Goal: Information Seeking & Learning: Learn about a topic

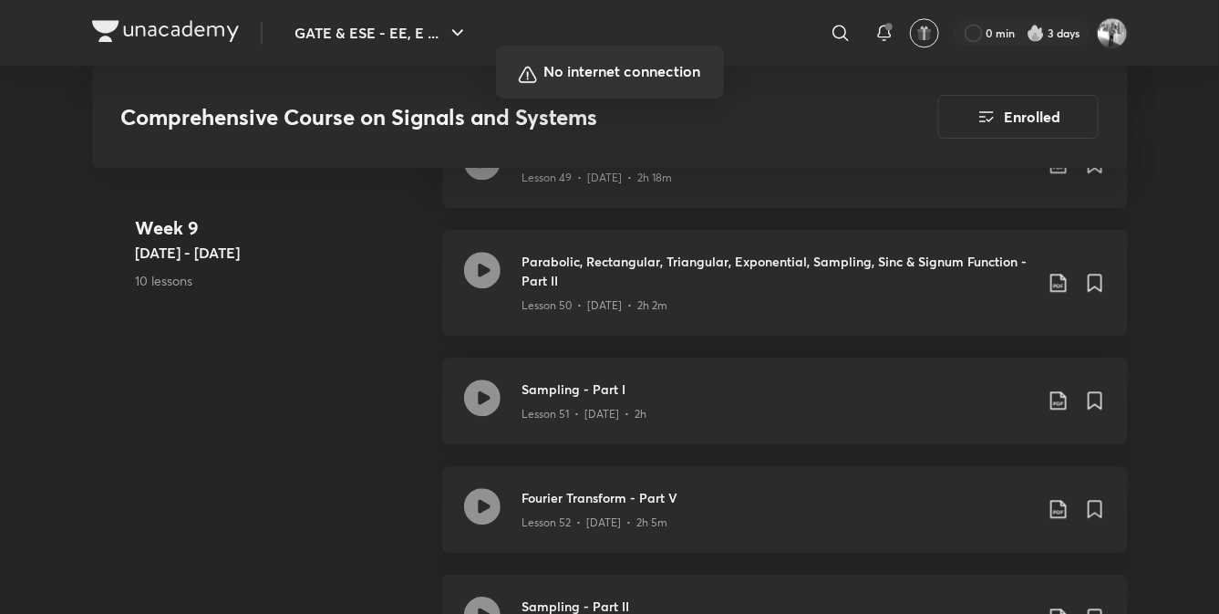
scroll to position [7148, 0]
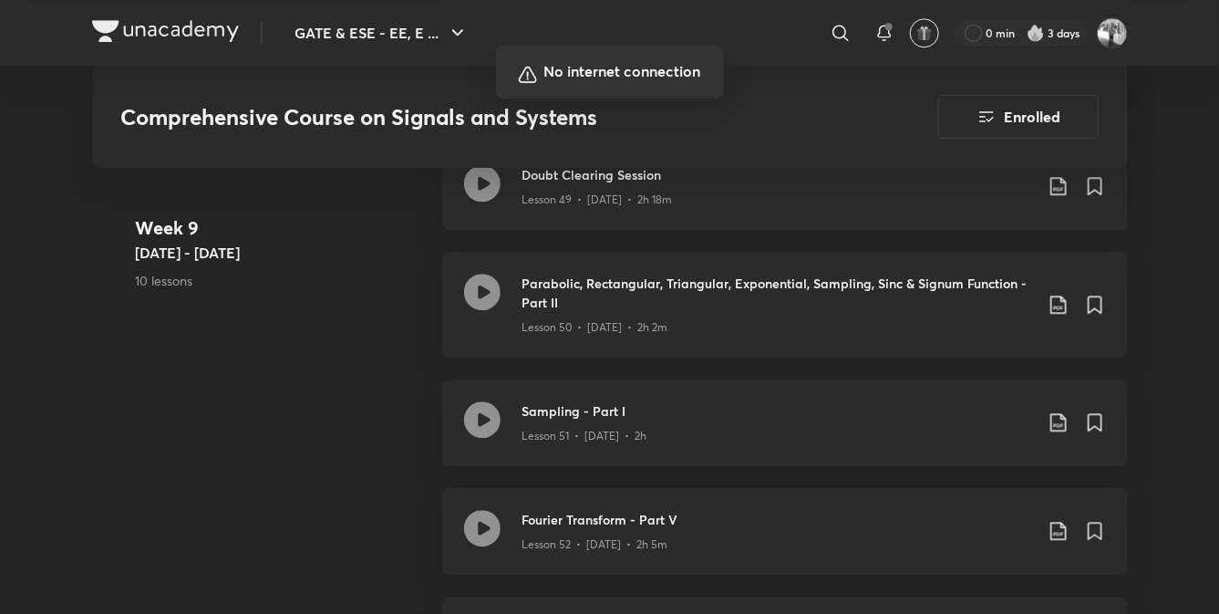
click at [893, 294] on div at bounding box center [609, 307] width 1219 height 614
click at [557, 504] on div at bounding box center [609, 307] width 1219 height 614
click at [373, 315] on div at bounding box center [609, 307] width 1219 height 614
click at [684, 347] on div at bounding box center [609, 307] width 1219 height 614
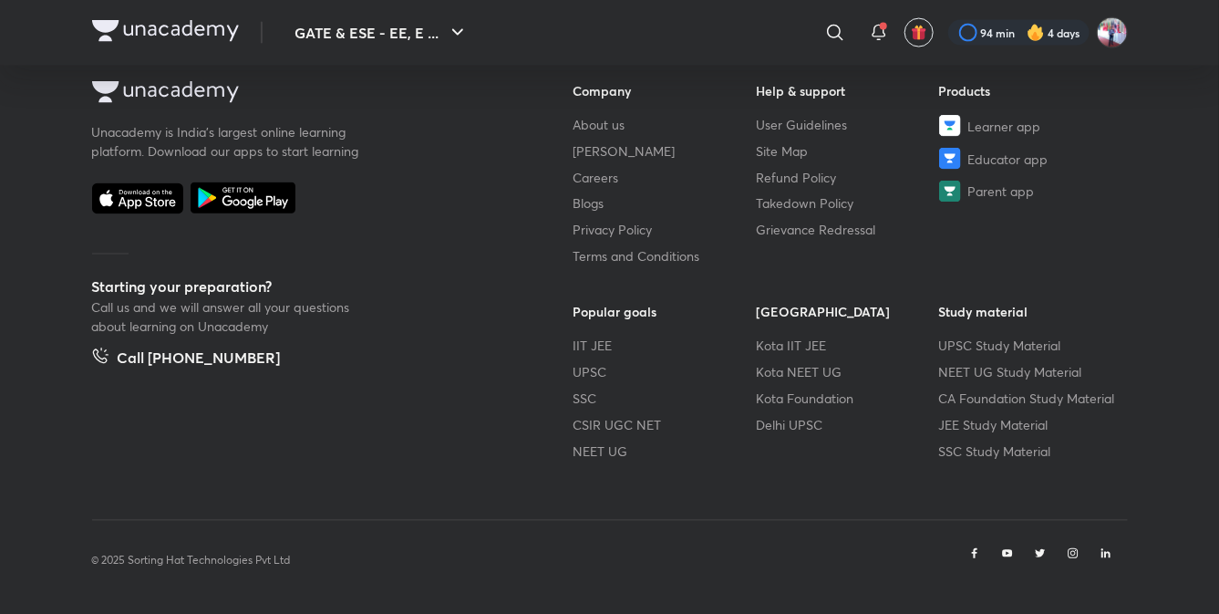
click at [793, 315] on h6 "[GEOGRAPHIC_DATA]" at bounding box center [847, 312] width 183 height 19
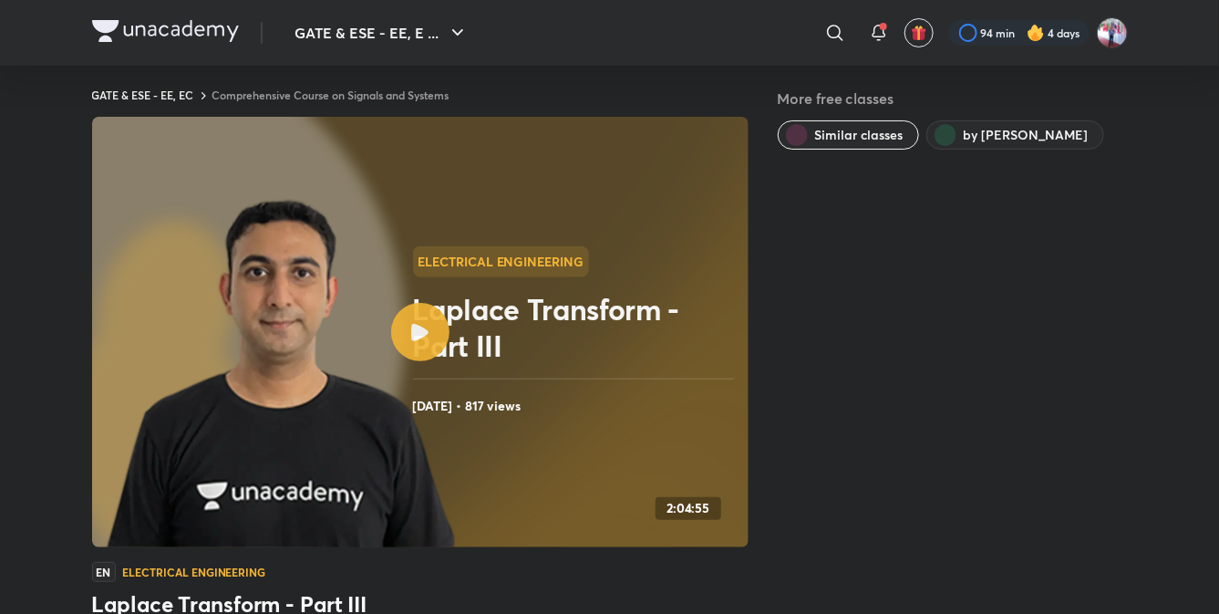
scroll to position [13, 0]
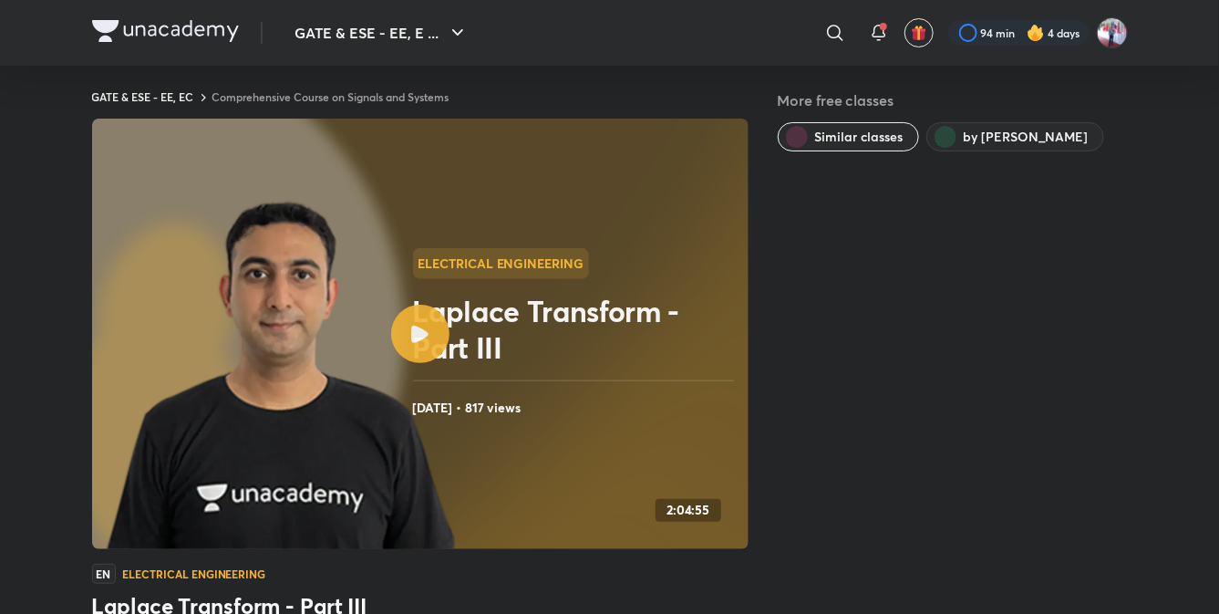
click at [431, 336] on div at bounding box center [420, 334] width 58 height 58
click at [188, 36] on img at bounding box center [165, 31] width 147 height 22
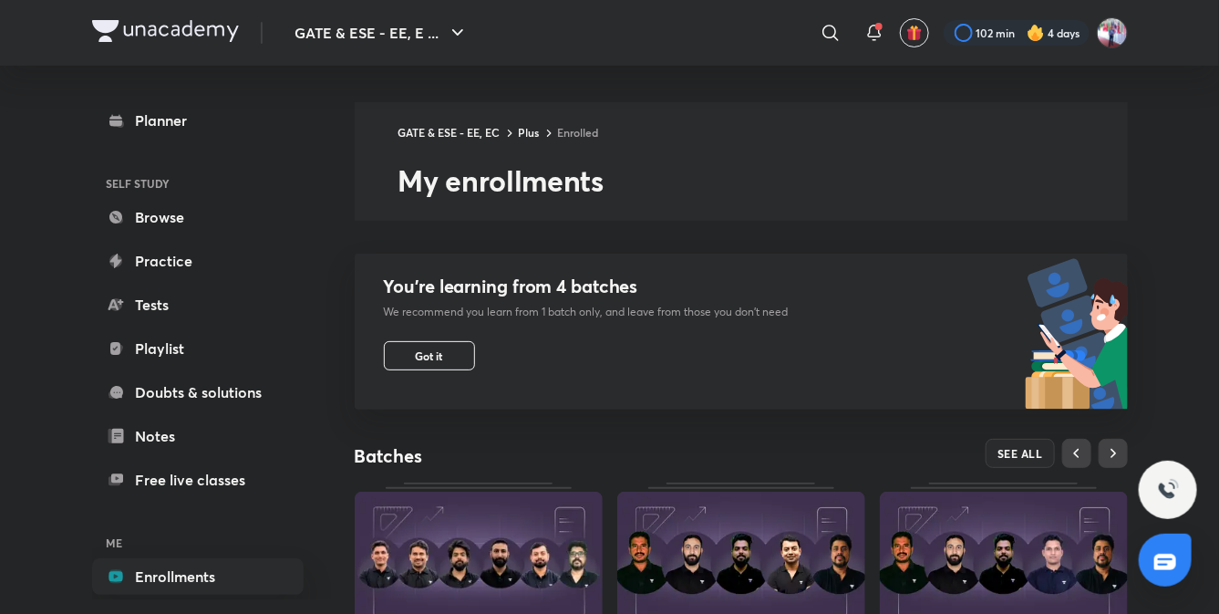
scroll to position [639, 0]
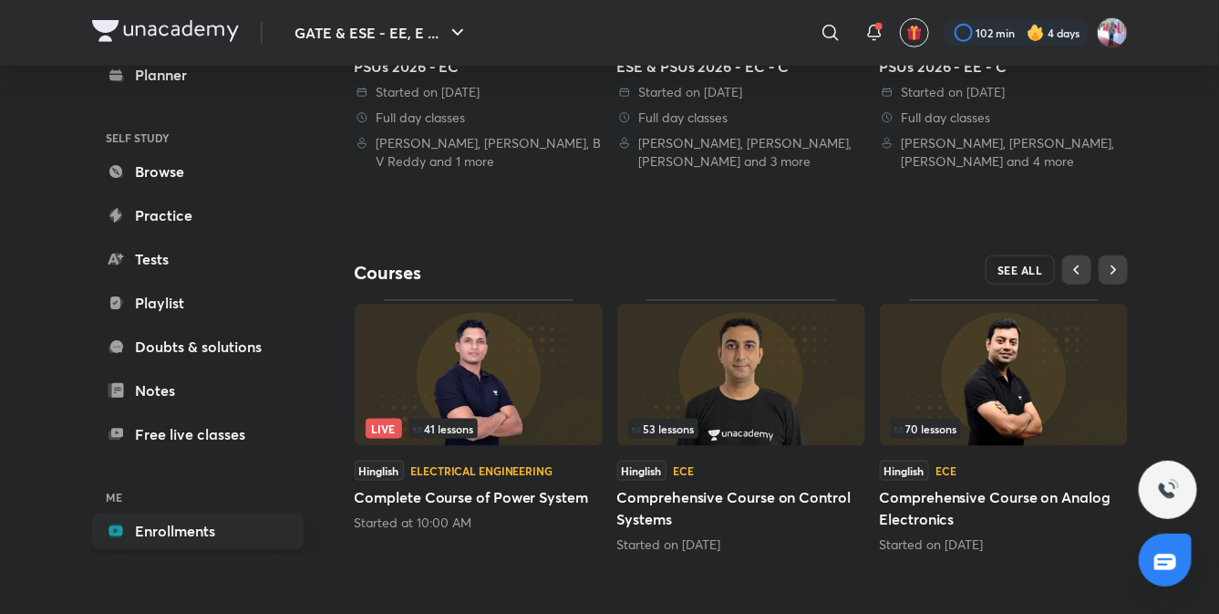
click at [1005, 264] on span "SEE ALL" at bounding box center [1021, 270] width 46 height 13
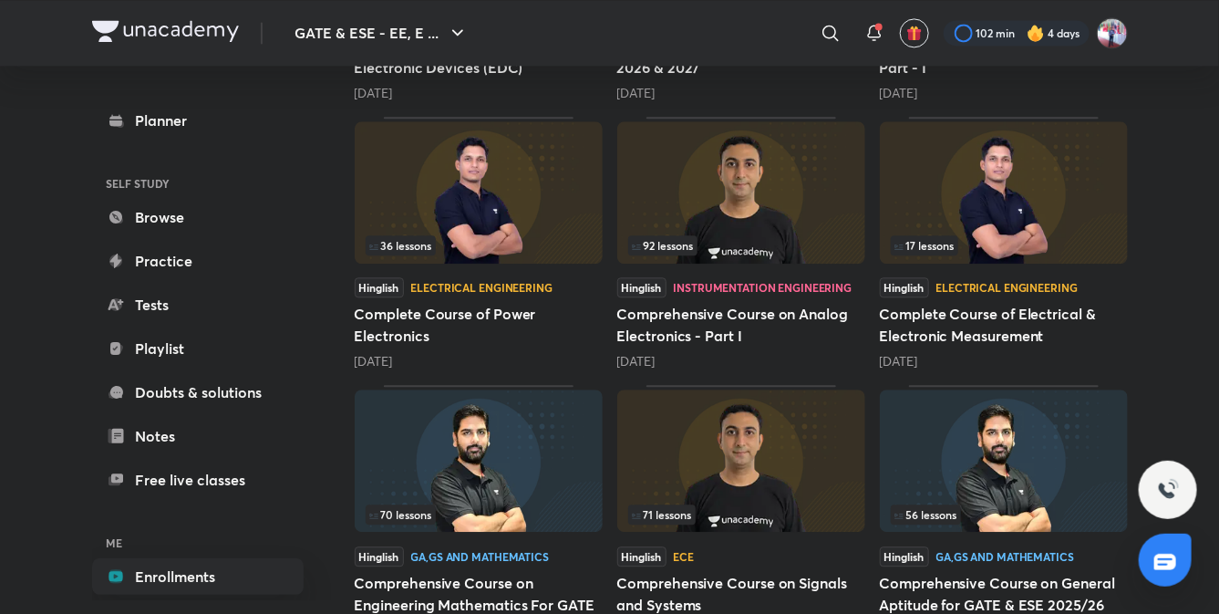
scroll to position [1940, 0]
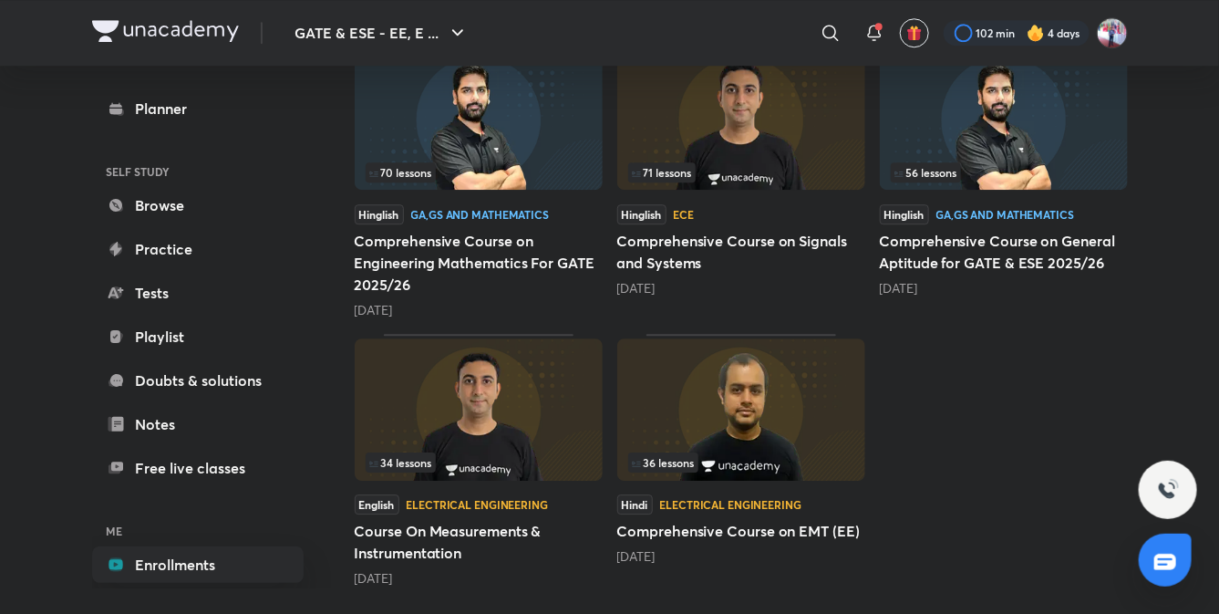
click at [762, 124] on img at bounding box center [741, 118] width 248 height 142
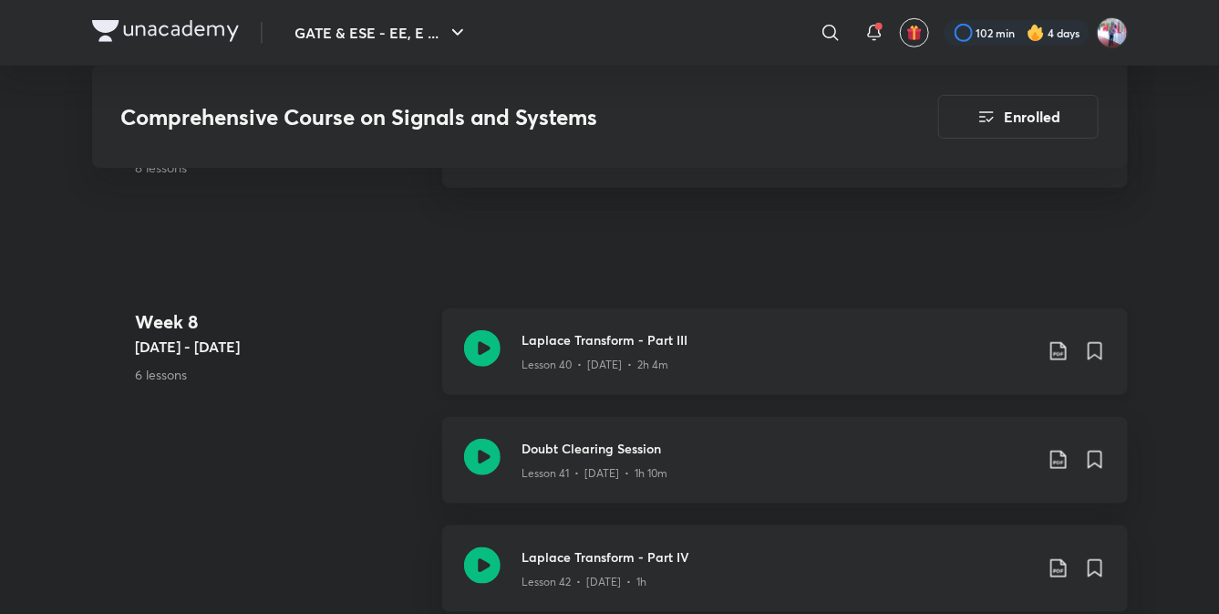
scroll to position [5885, 0]
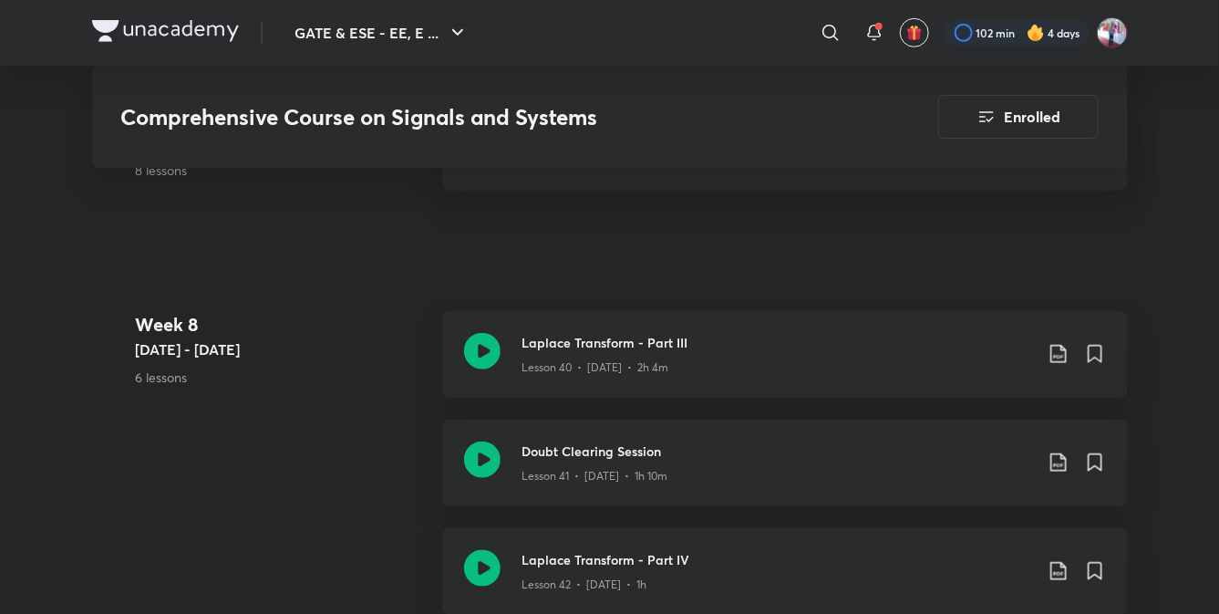
click at [623, 450] on h3 "Doubt Clearing Session" at bounding box center [778, 450] width 511 height 19
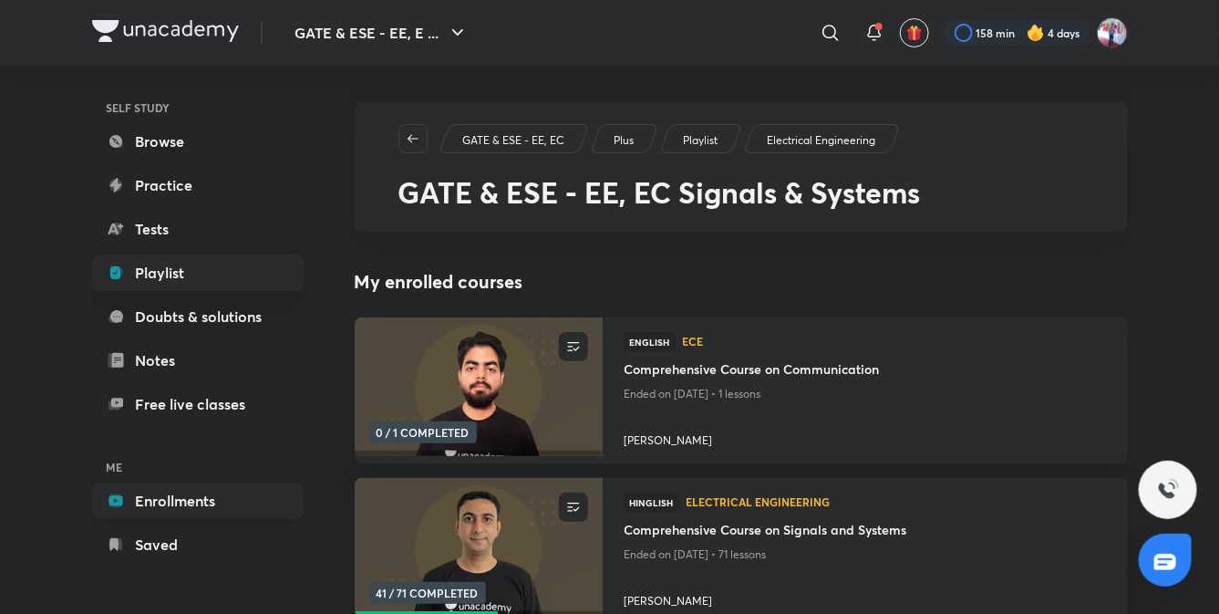
click at [169, 509] on link "Enrollments" at bounding box center [198, 500] width 212 height 36
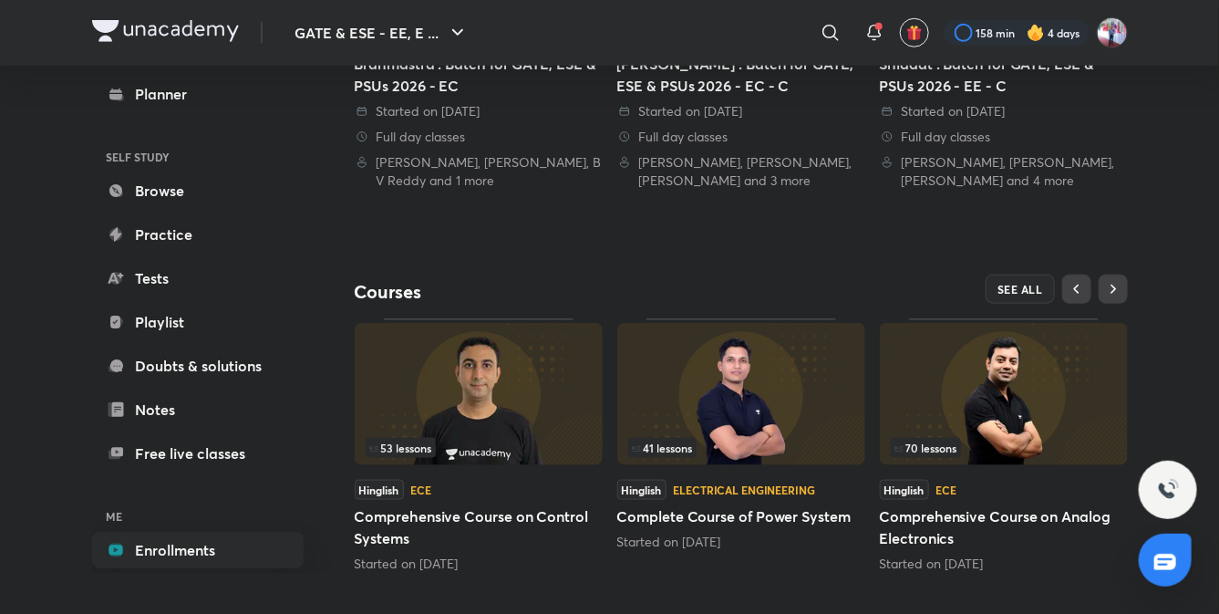
scroll to position [639, 0]
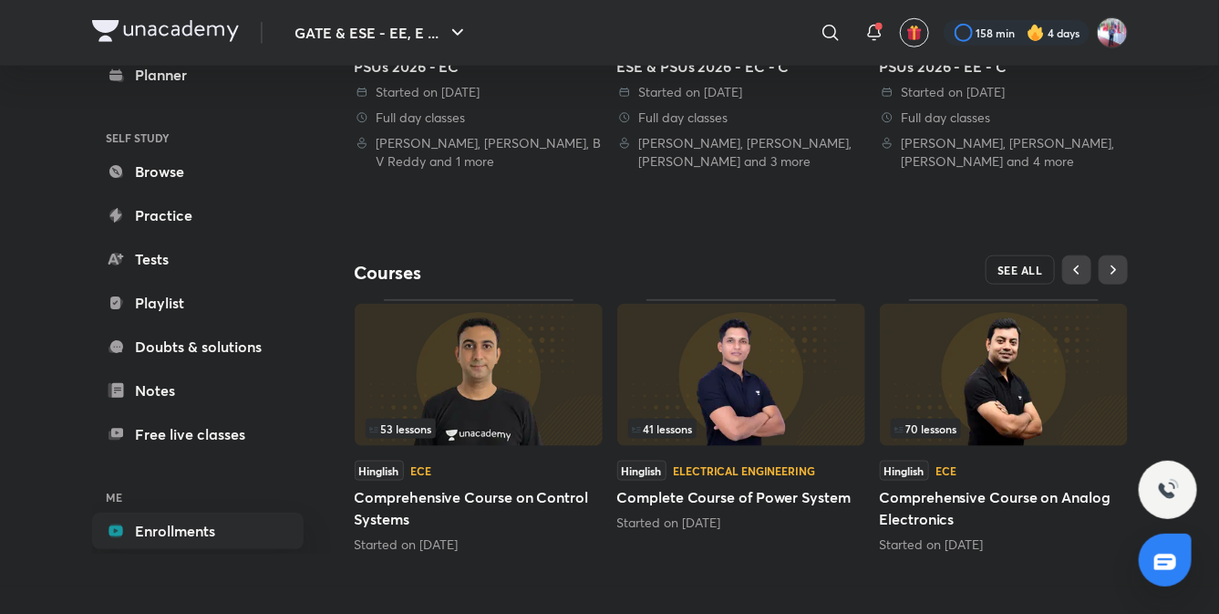
click at [1019, 264] on span "SEE ALL" at bounding box center [1021, 270] width 46 height 13
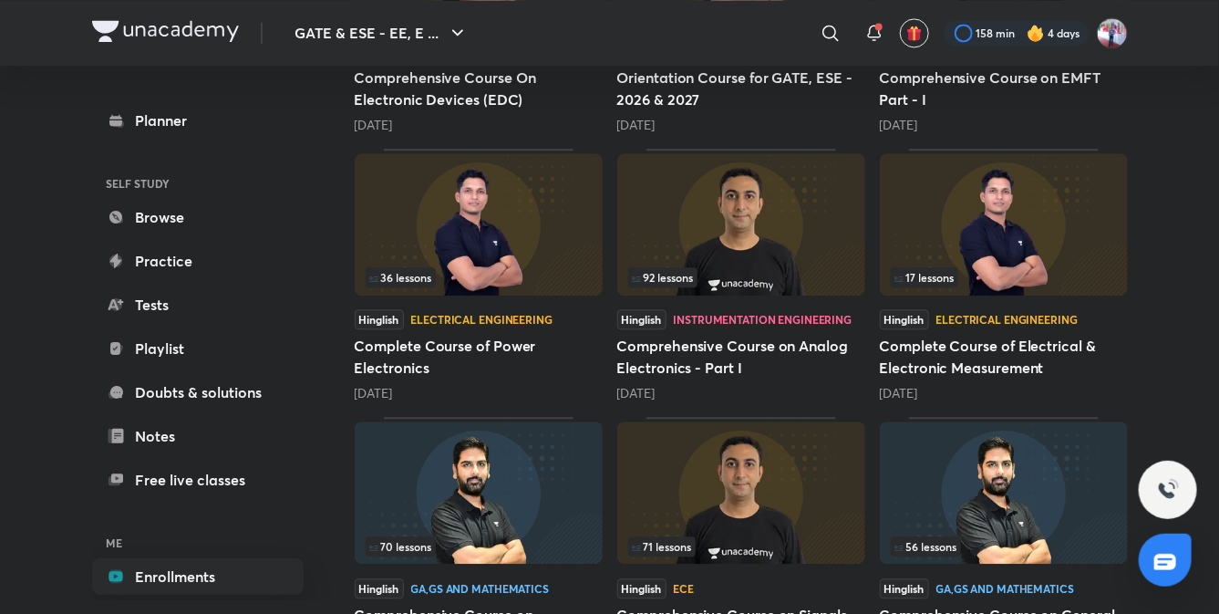
scroll to position [1940, 0]
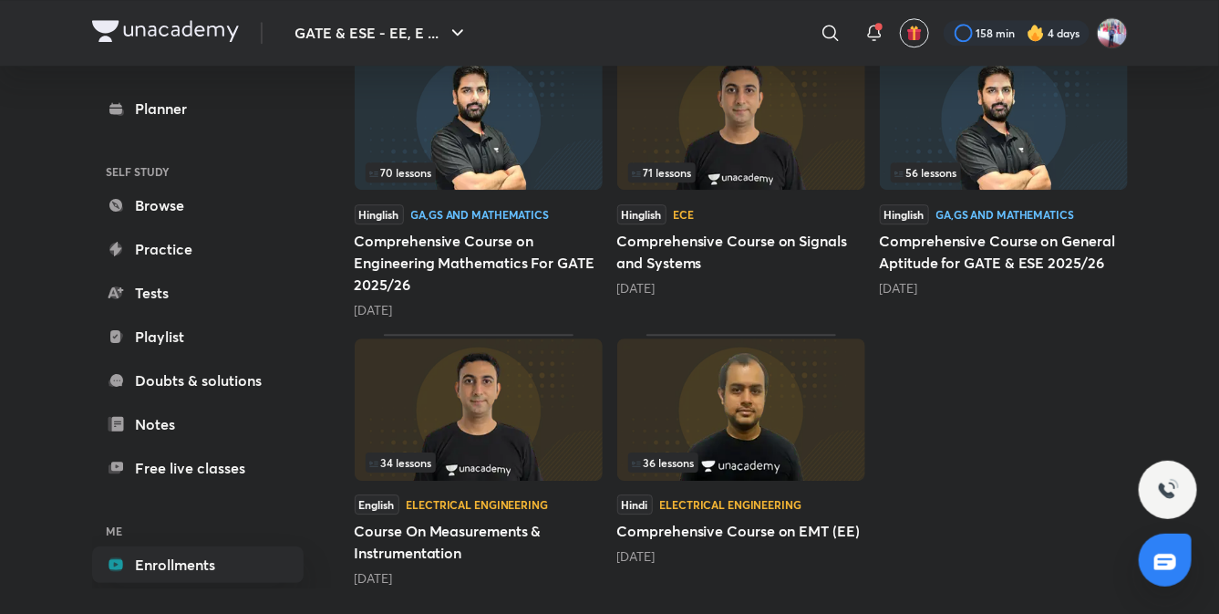
click at [798, 119] on img at bounding box center [741, 118] width 248 height 142
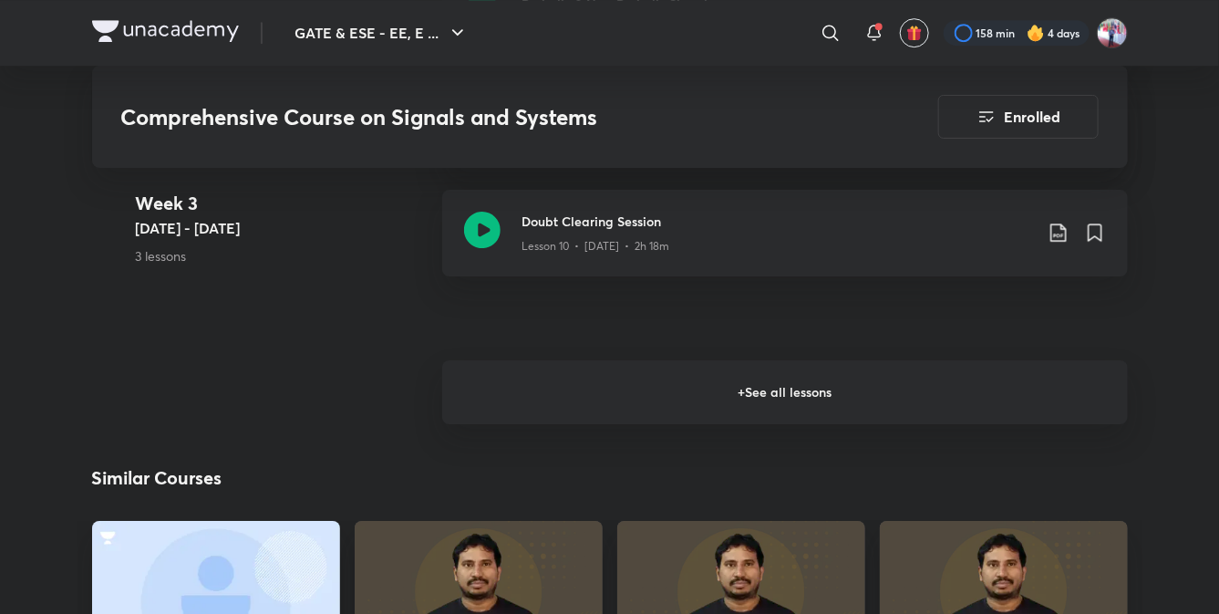
scroll to position [2240, 0]
click at [725, 391] on h6 "+ See all lessons" at bounding box center [785, 391] width 686 height 64
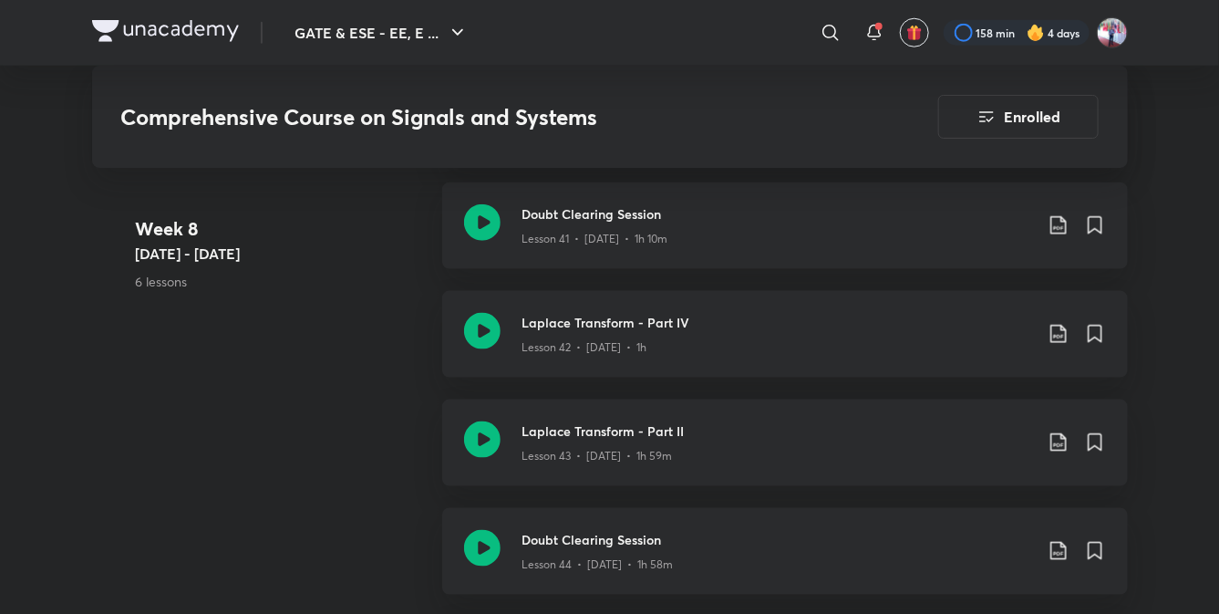
scroll to position [6122, 0]
click at [616, 335] on div "Lesson 42 • [DATE] • 1h" at bounding box center [778, 345] width 511 height 24
